Goal: Find specific page/section: Find specific page/section

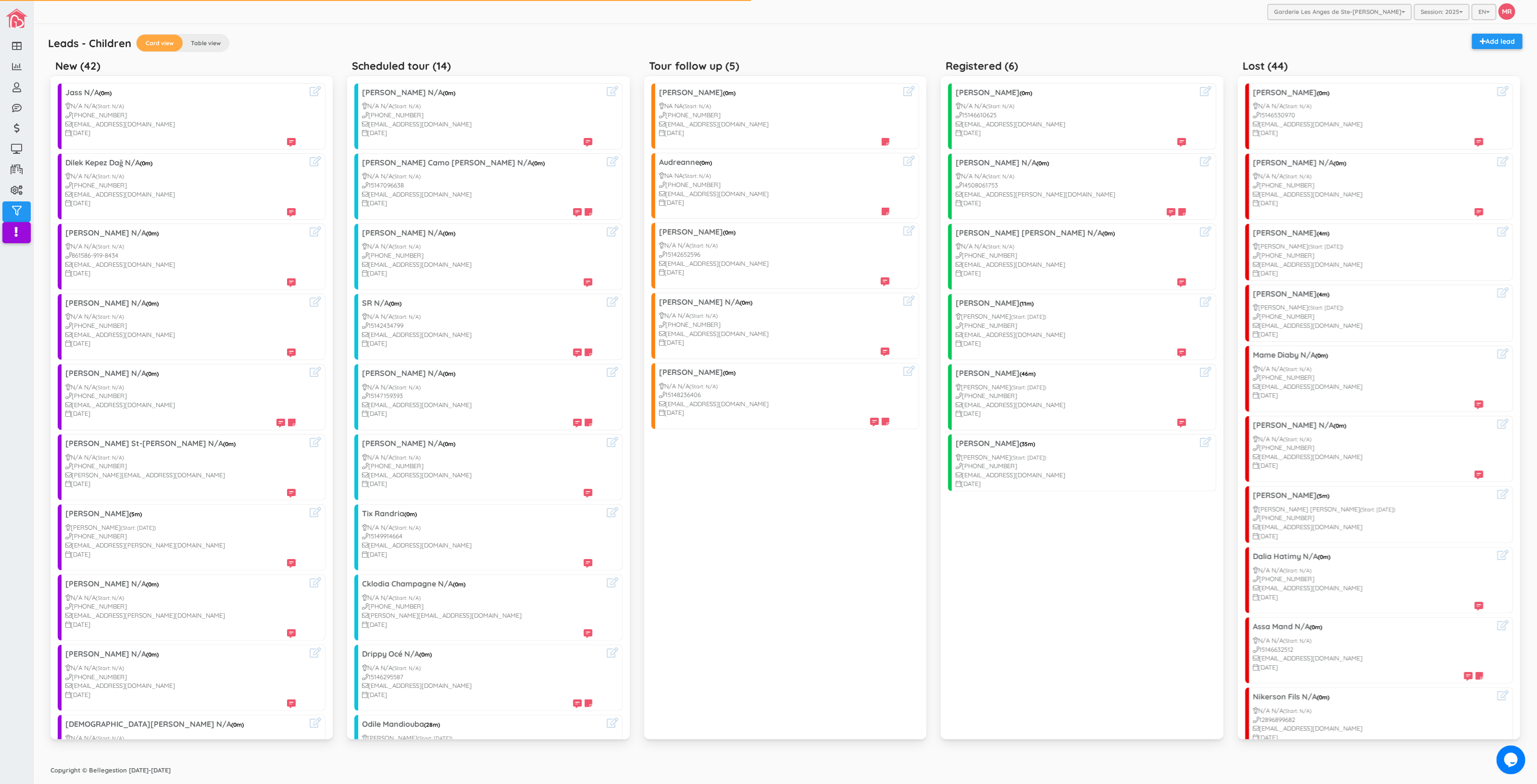
drag, startPoint x: 554, startPoint y: 748, endPoint x: 124, endPoint y: 741, distance: 430.1
click at [555, 748] on div "Scheduled tour (14) Alexandra N/A (0m) N/A N/A (Start: N/A) 1514-820-2843 Alexa…" at bounding box center [488, 403] width 297 height 696
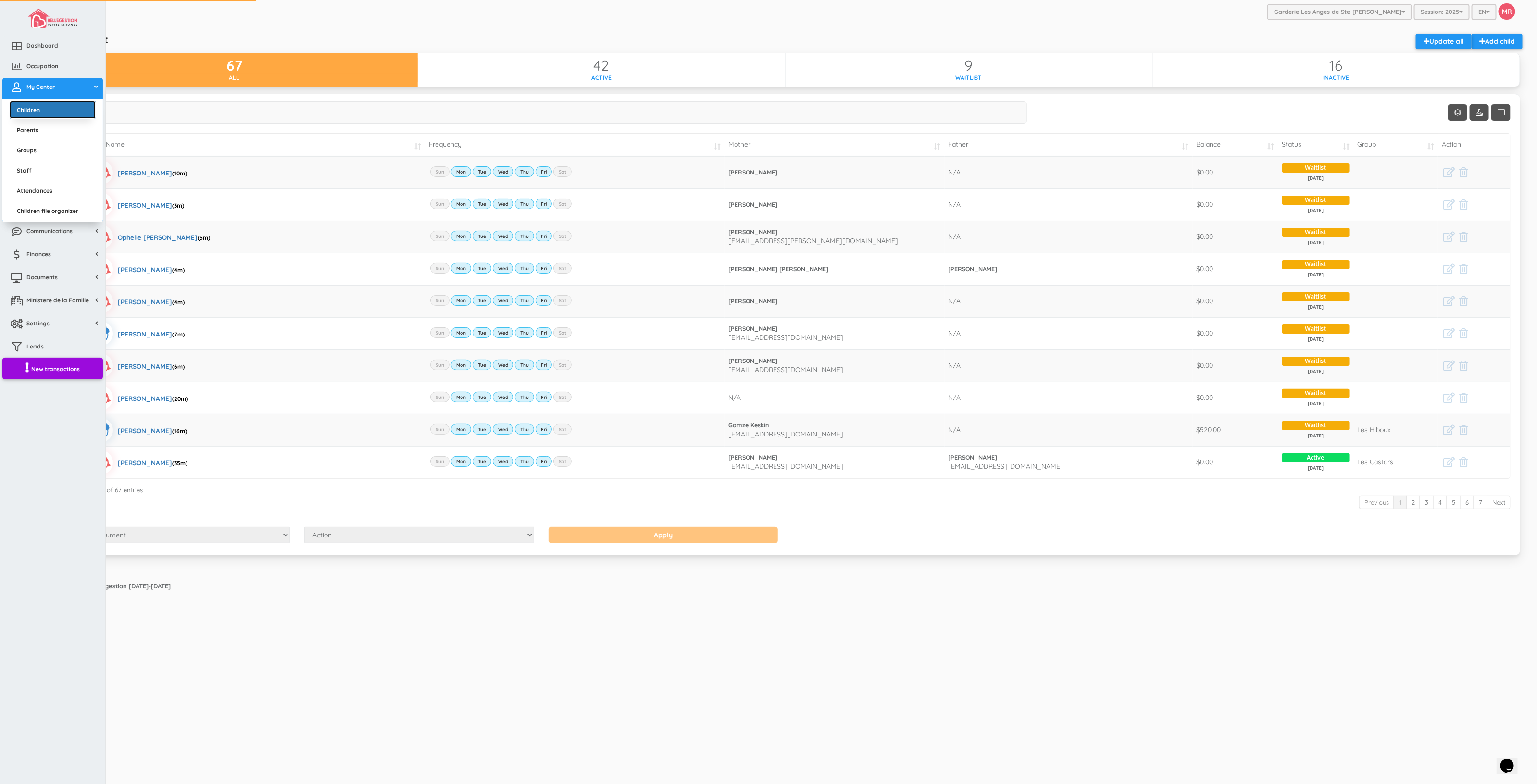
click at [30, 109] on link "Children" at bounding box center [53, 110] width 86 height 18
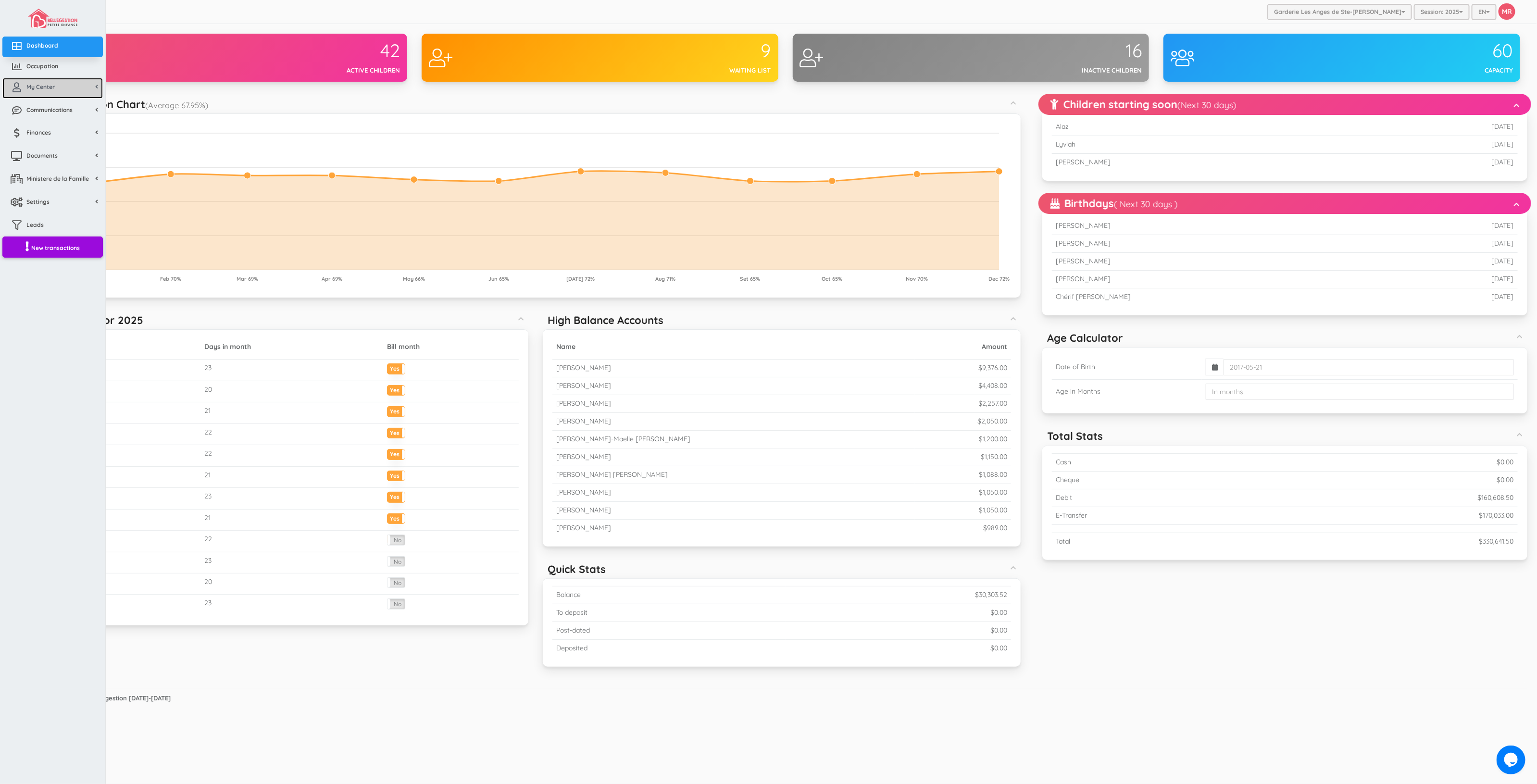
click at [30, 93] on link "My Center" at bounding box center [53, 88] width 100 height 21
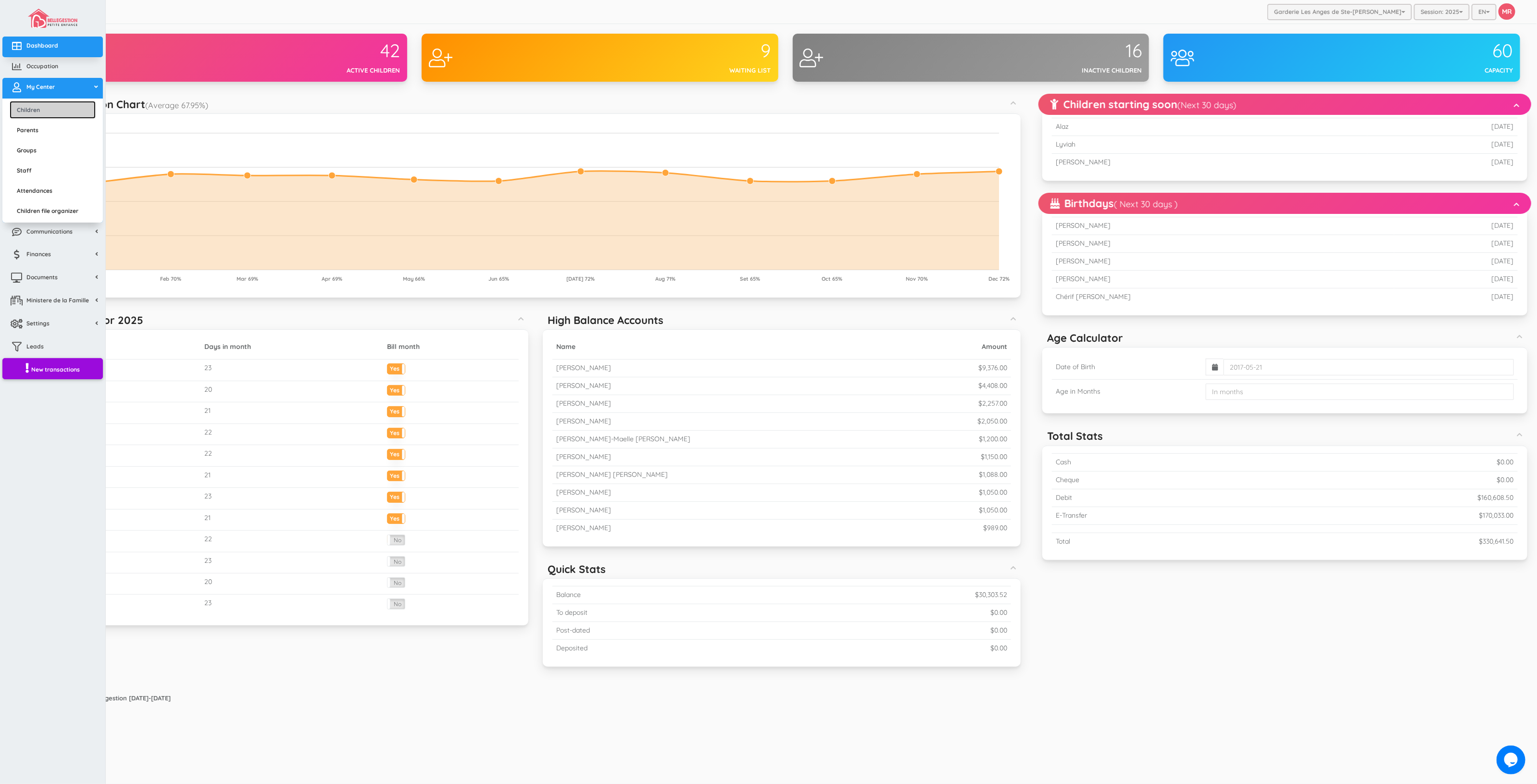
click at [36, 110] on link "Children" at bounding box center [53, 110] width 86 height 18
